Goal: Check status: Check status

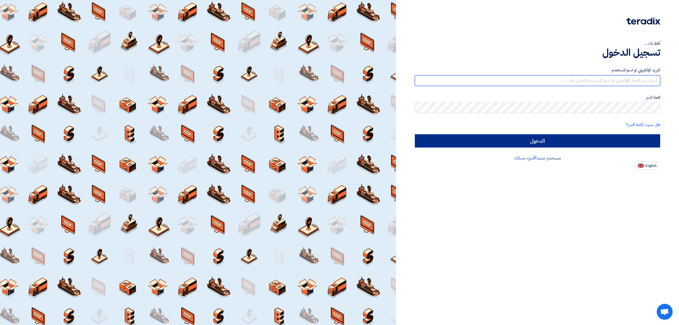
type input "[EMAIL_ADDRESS][DOMAIN_NAME]"
click at [584, 144] on input "الدخول" at bounding box center [537, 140] width 245 height 13
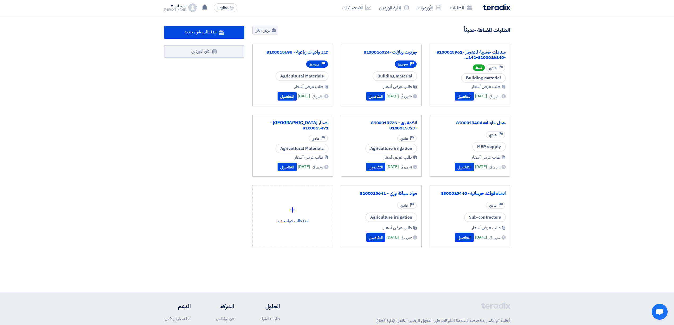
click at [455, 48] on div "سنادات خشبية للاشجار -8100015962 -8100016140-141... Priority عادي نشط Building …" at bounding box center [469, 75] width 81 height 62
click at [454, 52] on link "سنادات خشبية للاشجار -8100015962 -8100016140-141..." at bounding box center [470, 55] width 72 height 11
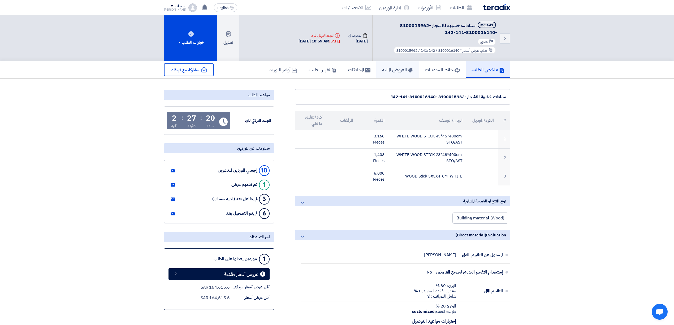
click at [396, 74] on link "العروض الماليه" at bounding box center [397, 69] width 43 height 17
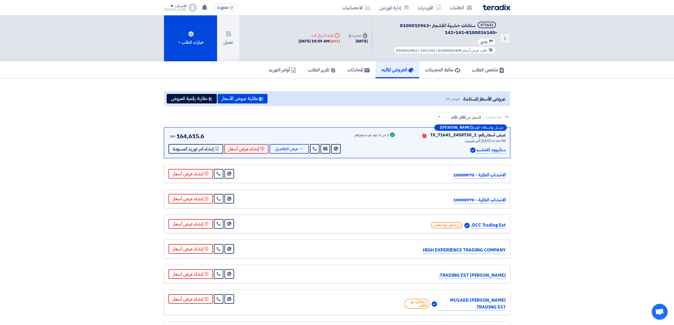
click at [503, 7] on img at bounding box center [496, 7] width 28 height 6
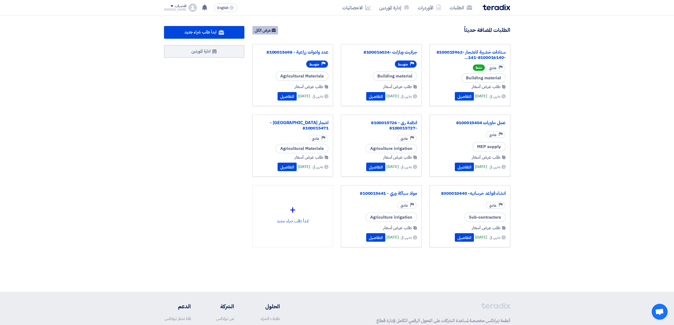
click at [259, 31] on link "عرض الكل" at bounding box center [265, 30] width 26 height 8
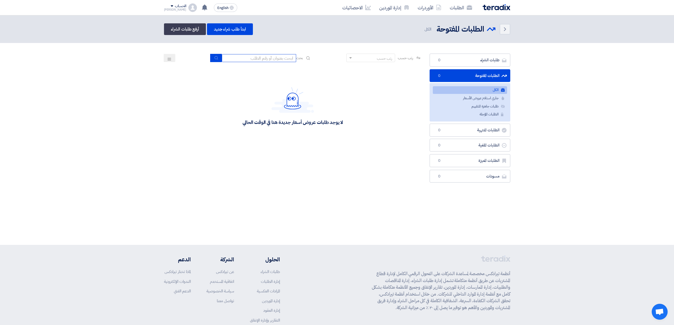
click at [275, 60] on input at bounding box center [259, 58] width 74 height 8
paste input "71641"
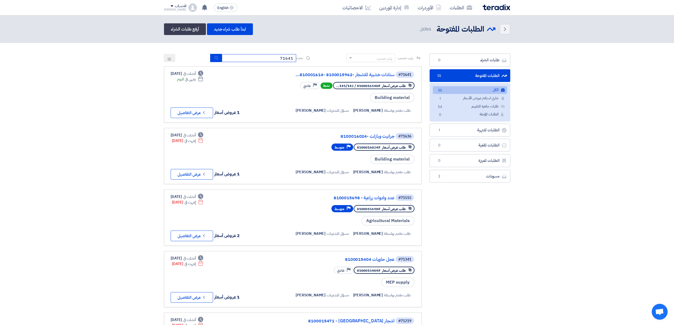
type input "71641ٍ"
click at [278, 57] on input "71641ٍ" at bounding box center [259, 58] width 74 height 8
click at [335, 71] on div "#71641 سنادات خشبية للاشجار -8100015962 -810001614..." at bounding box center [351, 74] width 128 height 7
click at [336, 75] on link "سنادات خشبية للاشجار -8100015962 -810001614..." at bounding box center [341, 74] width 106 height 5
